Goal: Task Accomplishment & Management: Manage account settings

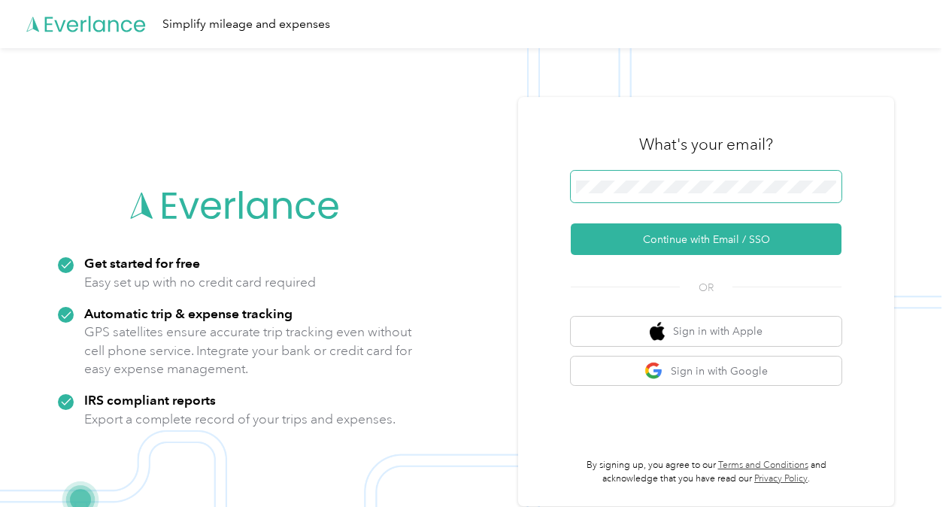
click at [599, 176] on span at bounding box center [706, 187] width 271 height 32
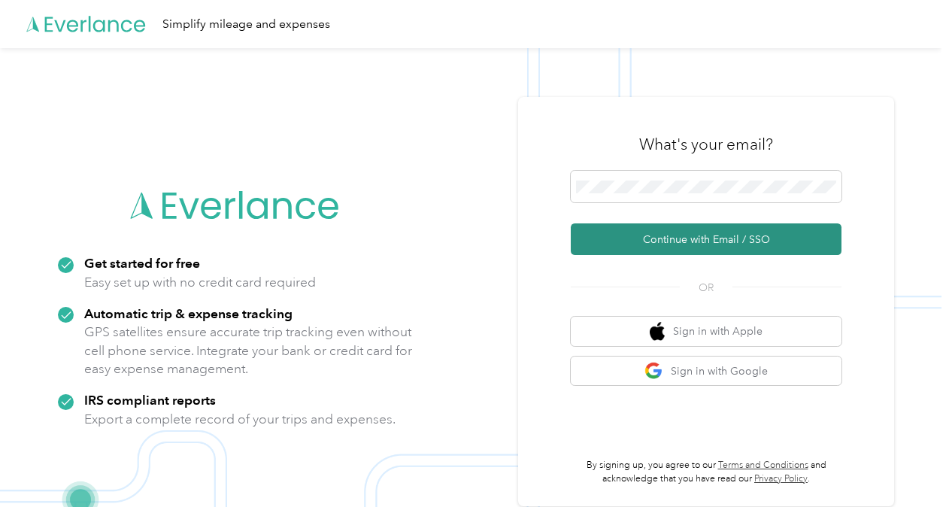
click at [638, 250] on button "Continue with Email / SSO" at bounding box center [706, 239] width 271 height 32
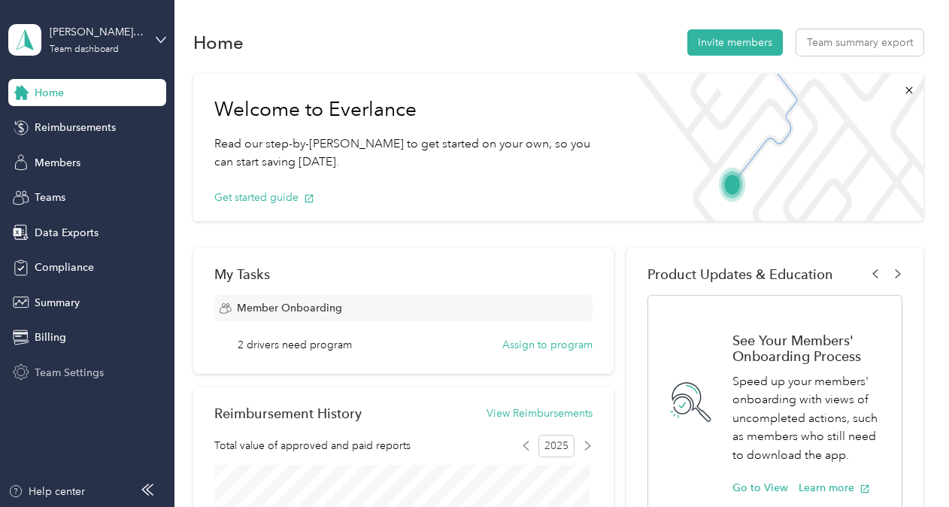
click at [87, 375] on span "Team Settings" at bounding box center [69, 373] width 69 height 16
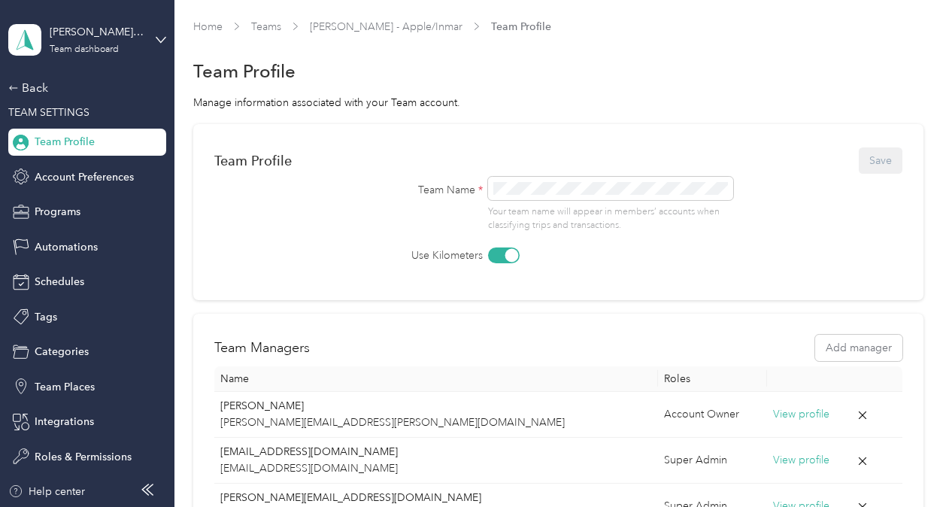
scroll to position [197, 0]
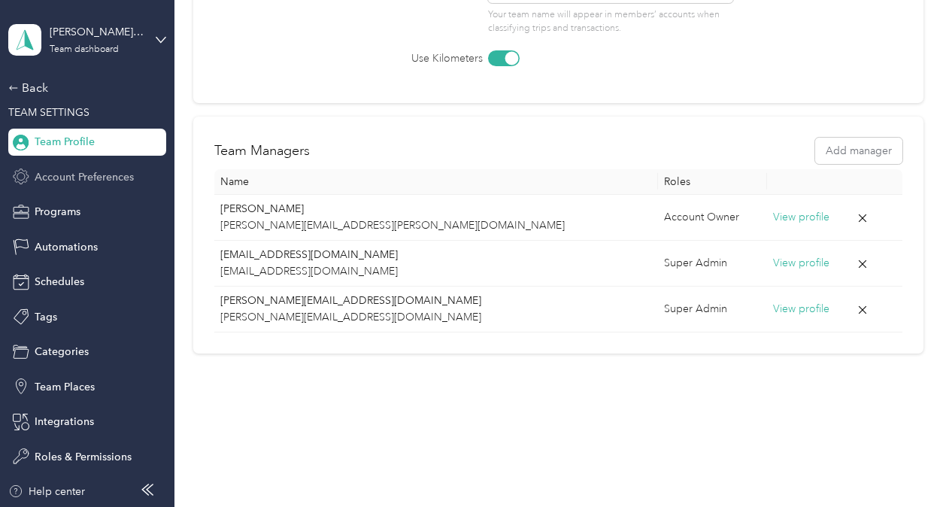
click at [81, 176] on span "Account Preferences" at bounding box center [84, 177] width 99 height 16
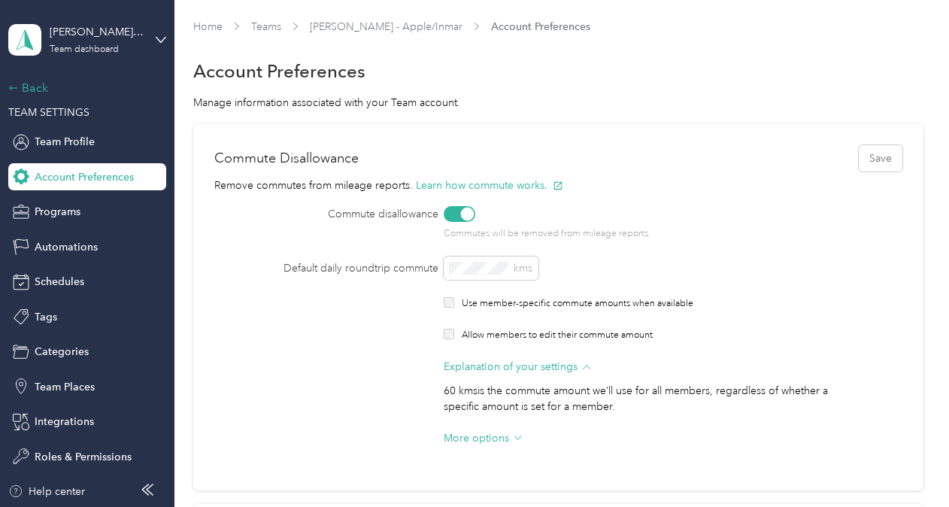
click at [23, 92] on div "Back" at bounding box center [83, 88] width 150 height 18
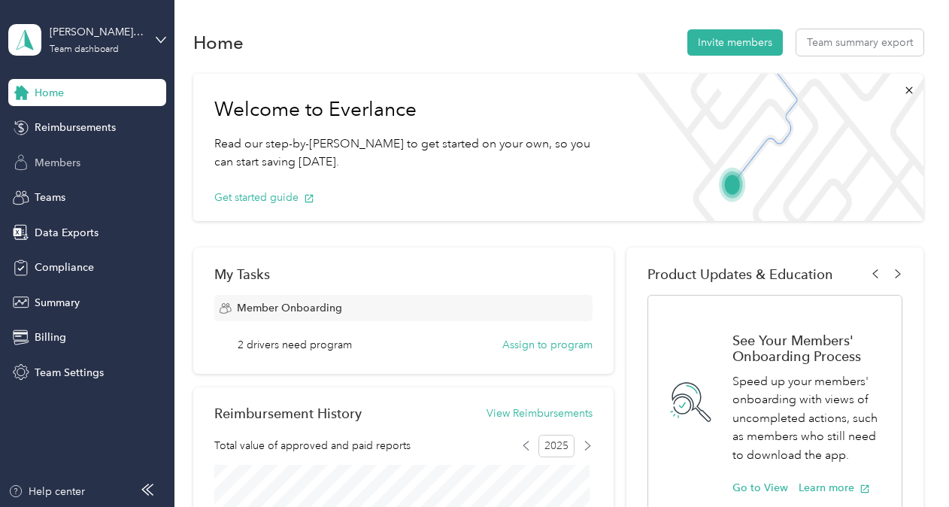
click at [47, 171] on div "Members" at bounding box center [87, 162] width 158 height 27
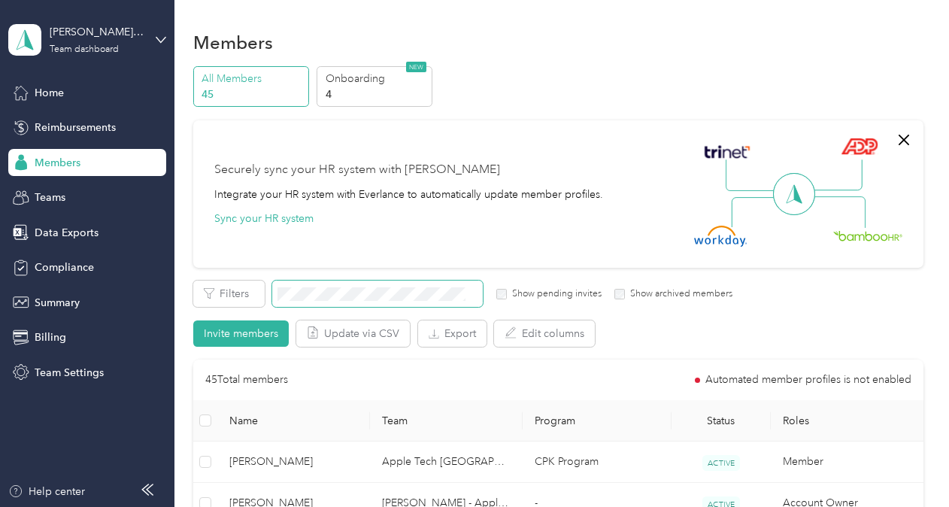
click at [353, 302] on span at bounding box center [377, 293] width 211 height 26
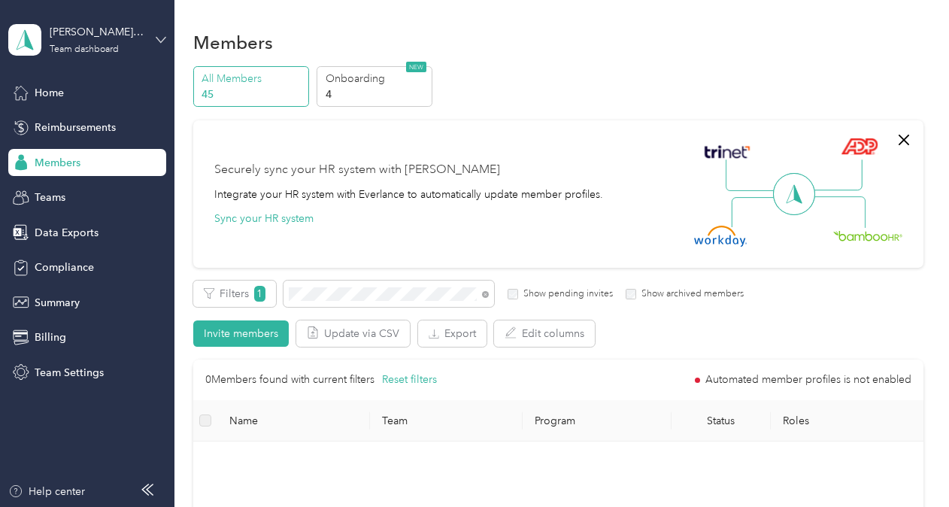
click at [162, 41] on icon at bounding box center [160, 39] width 9 height 5
click at [93, 198] on div "Log out" at bounding box center [166, 192] width 295 height 26
